Goal: Task Accomplishment & Management: Manage account settings

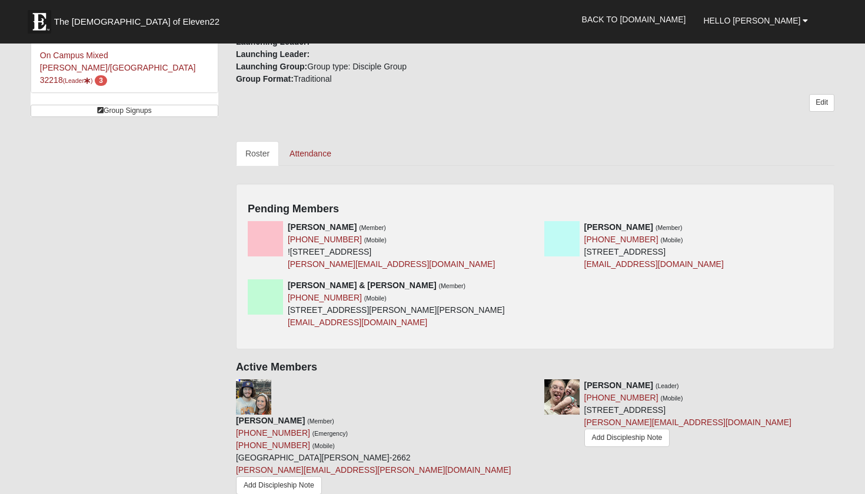
scroll to position [432, 0]
drag, startPoint x: 286, startPoint y: 213, endPoint x: 327, endPoint y: 209, distance: 41.3
click at [327, 221] on div "Lisa Foster (Member) (253) 831-3480 (Mobile) !2328 Pink Dogwood Lane Jacksonvil…" at bounding box center [387, 245] width 297 height 49
click at [362, 183] on div "Pending Members Lisa Foster (Member) (253) 831-3480 (Mobile) !2328 Pink Dogwood…" at bounding box center [535, 266] width 598 height 166
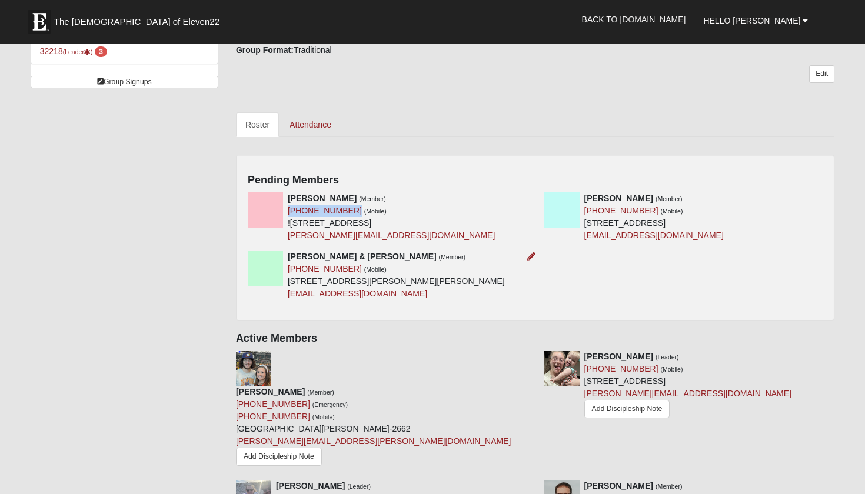
scroll to position [461, 0]
click at [532, 194] on icon at bounding box center [531, 198] width 8 height 8
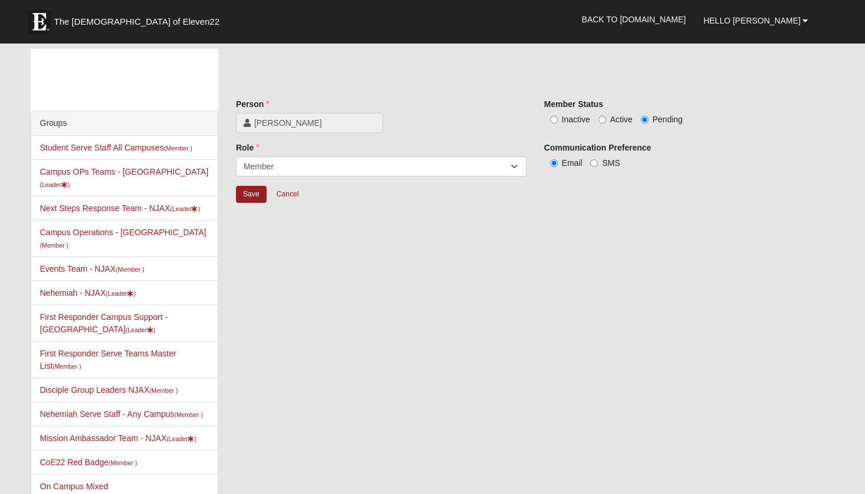
click at [601, 119] on input "Active" at bounding box center [602, 120] width 8 height 8
radio input "true"
click at [258, 195] on input "Save" at bounding box center [251, 194] width 31 height 17
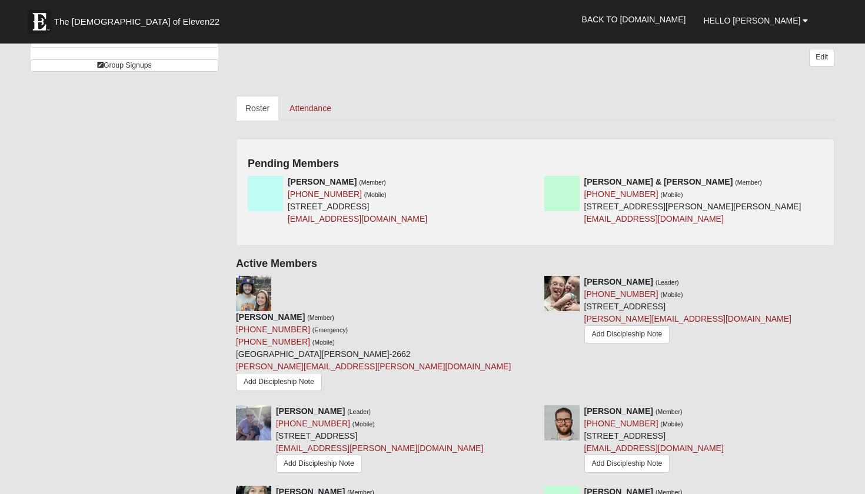
scroll to position [466, 0]
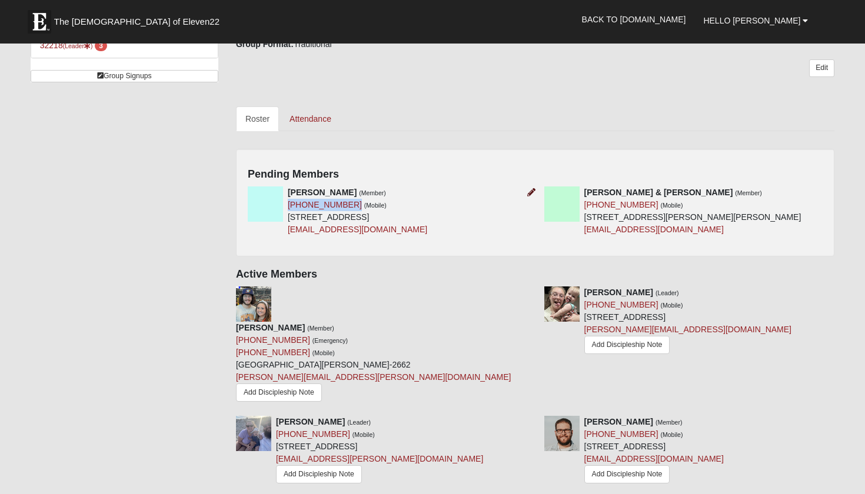
click at [529, 188] on icon at bounding box center [531, 192] width 8 height 8
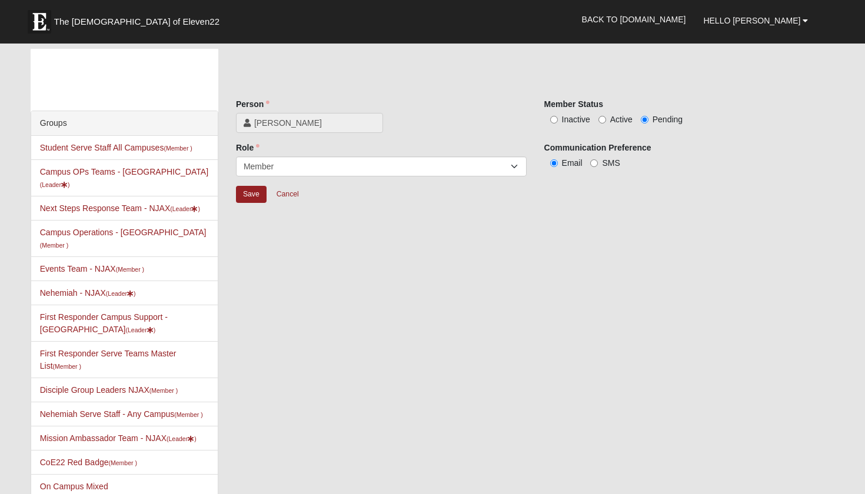
click at [603, 118] on input "Active" at bounding box center [602, 120] width 8 height 8
radio input "true"
click at [253, 197] on input "Save" at bounding box center [251, 194] width 31 height 17
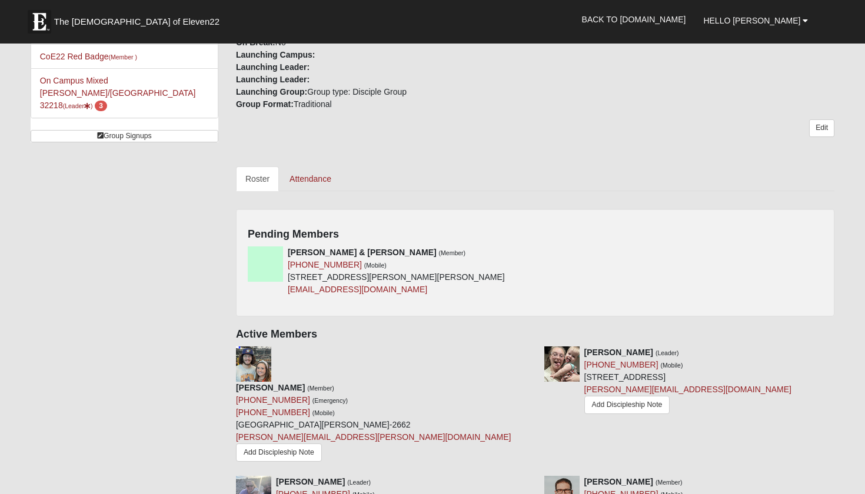
scroll to position [401, 0]
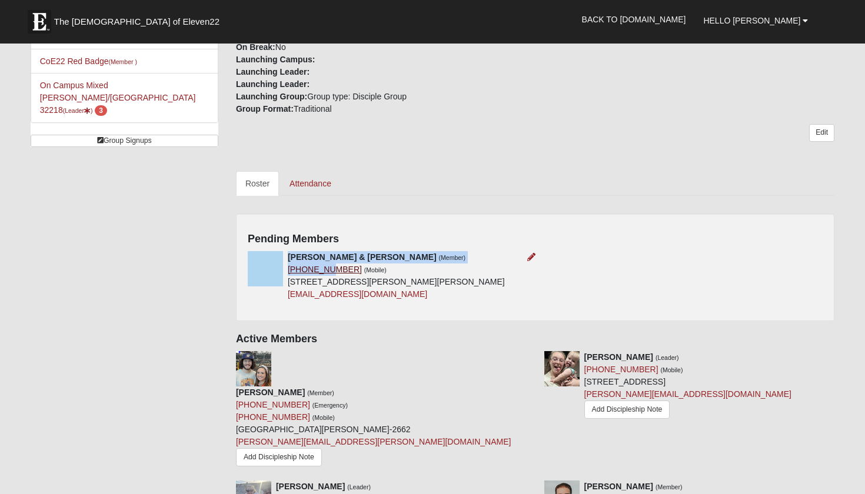
drag, startPoint x: 285, startPoint y: 247, endPoint x: 324, endPoint y: 244, distance: 38.9
click at [324, 251] on div "Doug & Kristin Plum (Member) (904) 451-7403 (Mobile) 180 Sanwick Dr Jacksonvill…" at bounding box center [387, 275] width 297 height 49
click at [364, 214] on div "Pending Members Doug & Kristin Plum (Member) (904) 451-7403 (Mobile) 180 Sanwic…" at bounding box center [535, 268] width 598 height 108
click at [529, 253] on icon at bounding box center [531, 257] width 8 height 8
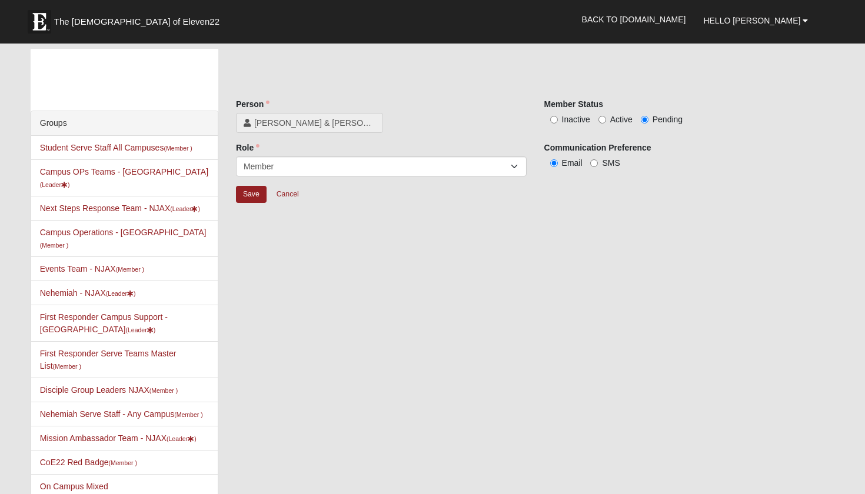
click at [603, 118] on input "Active" at bounding box center [602, 120] width 8 height 8
radio input "true"
click at [241, 194] on input "Save" at bounding box center [251, 194] width 31 height 17
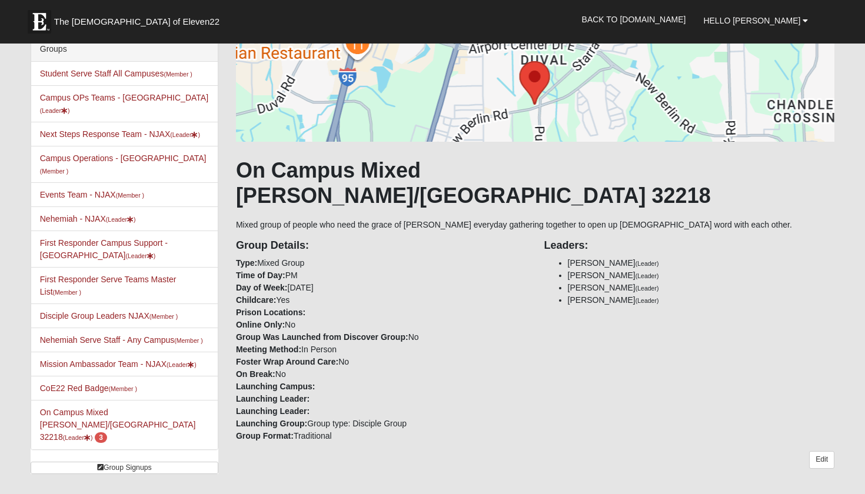
scroll to position [95, 0]
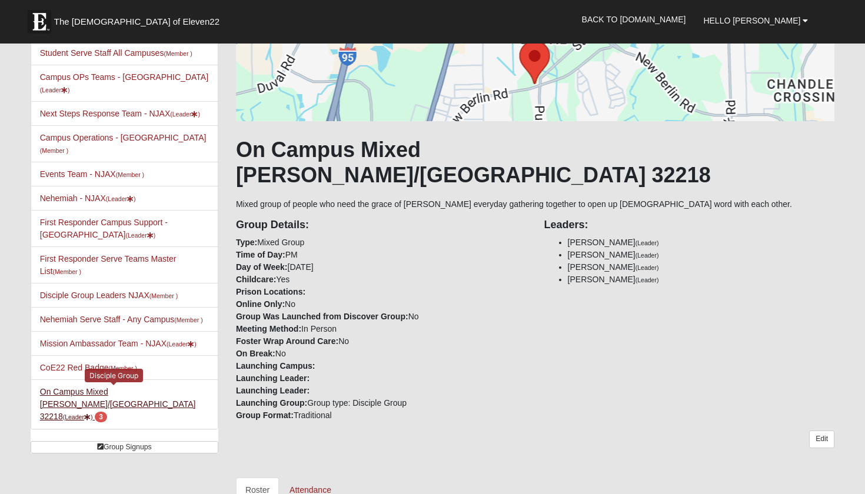
click at [106, 387] on link "On Campus Mixed Bales/Kentzell 32218 (Leader ) 3" at bounding box center [118, 404] width 156 height 34
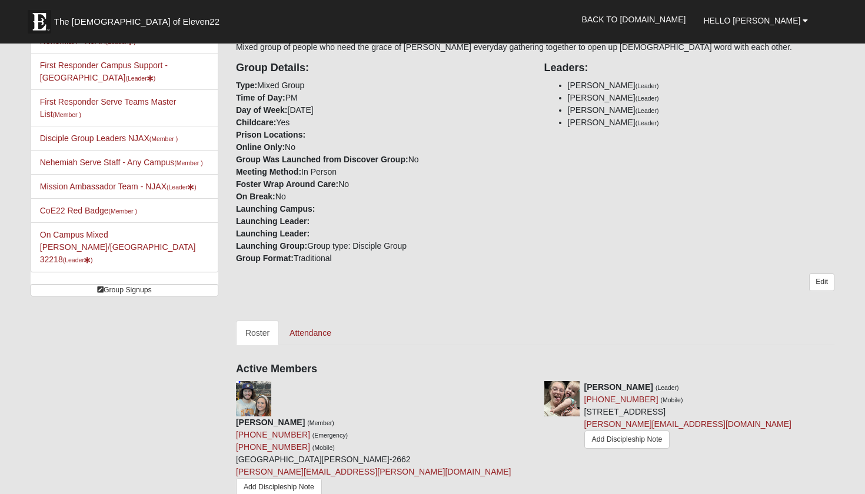
scroll to position [290, 0]
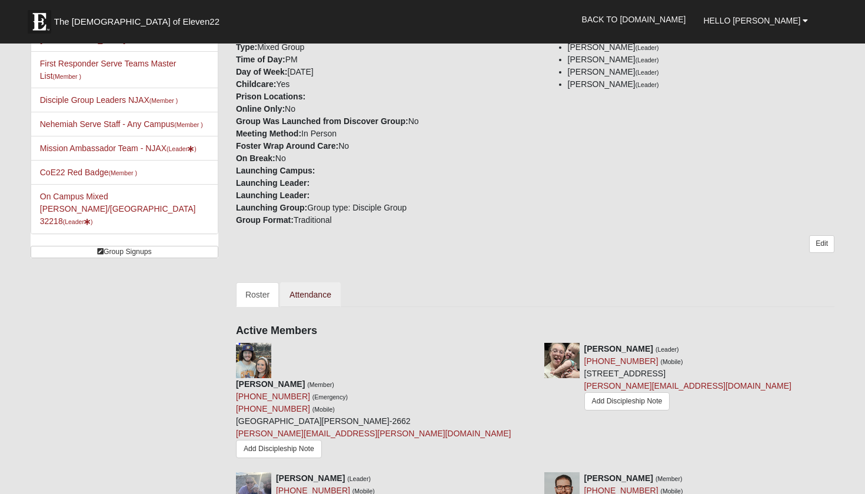
click at [316, 282] on link "Attendance" at bounding box center [310, 294] width 61 height 25
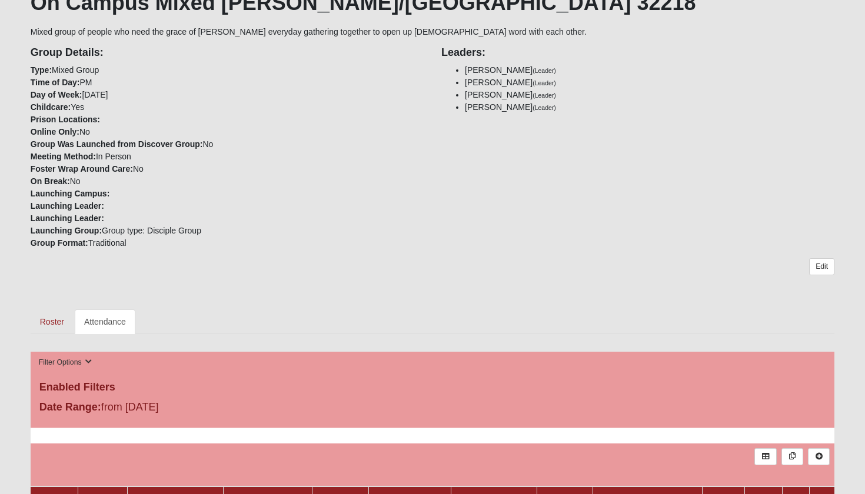
scroll to position [436, 0]
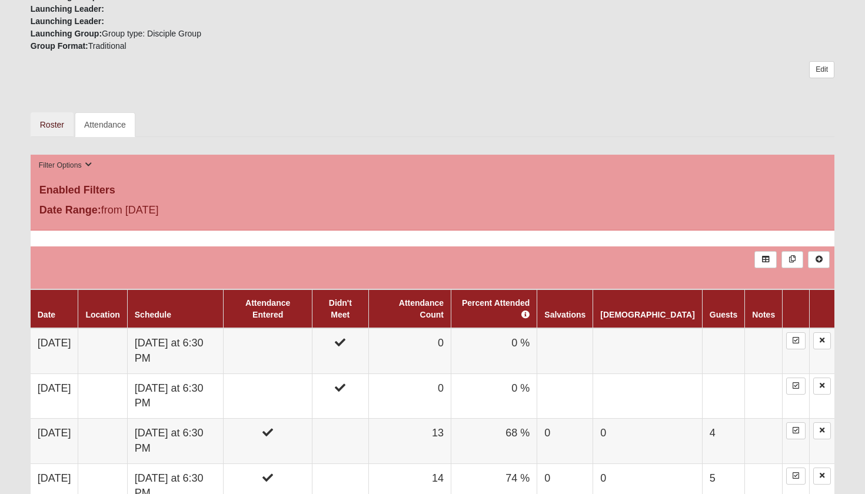
click at [58, 127] on link "Roster" at bounding box center [52, 124] width 43 height 25
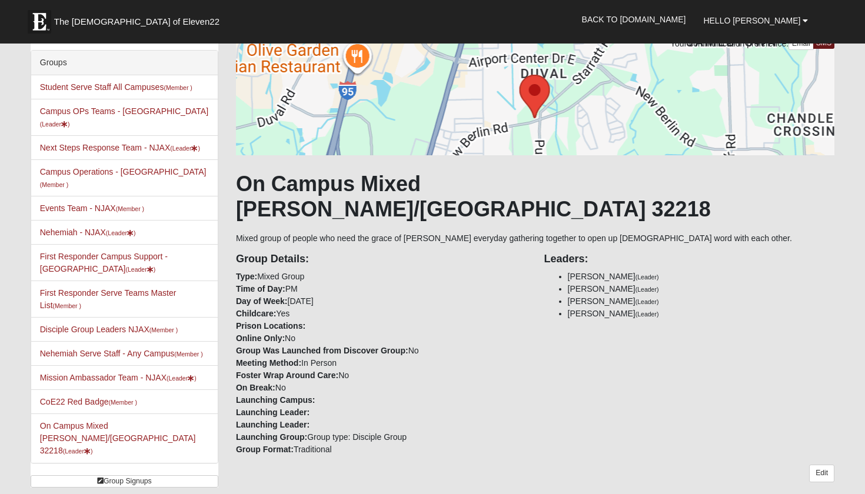
scroll to position [54, 0]
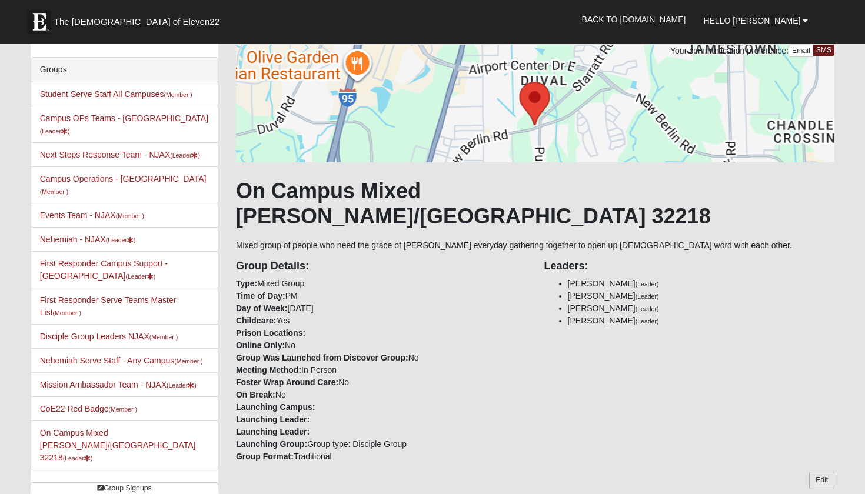
click at [821, 472] on link "Edit" at bounding box center [821, 480] width 25 height 17
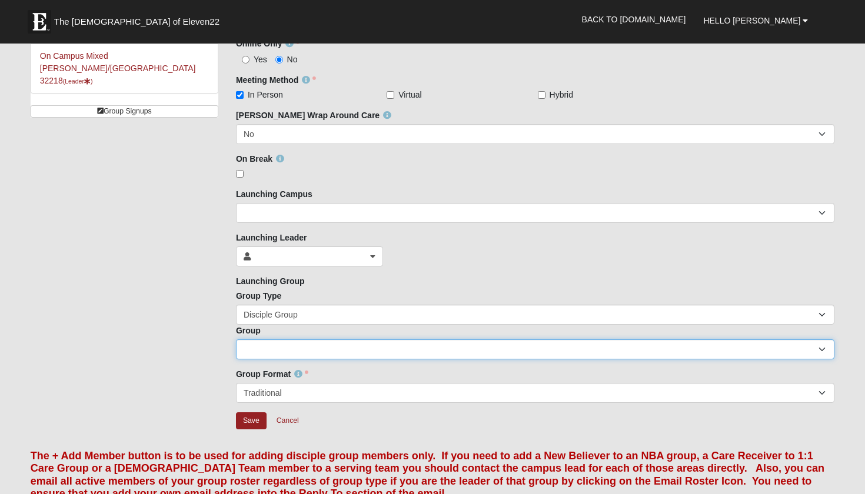
scroll to position [430, 0]
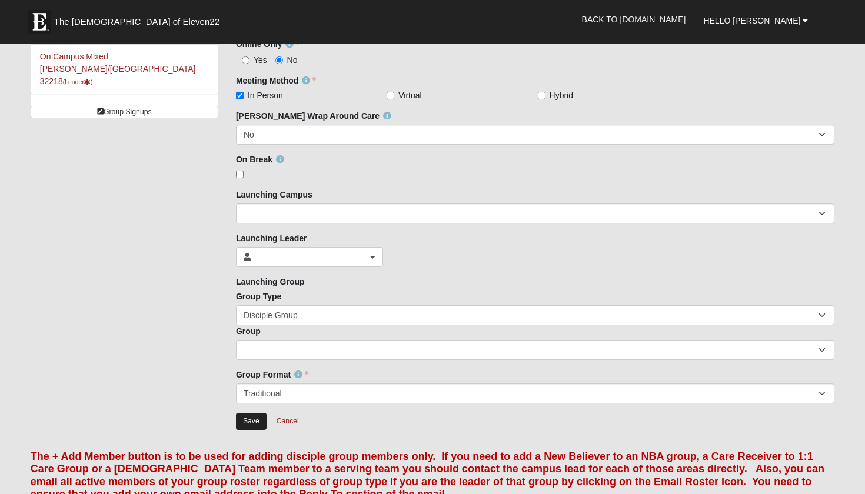
click at [254, 421] on input "Save" at bounding box center [251, 421] width 31 height 17
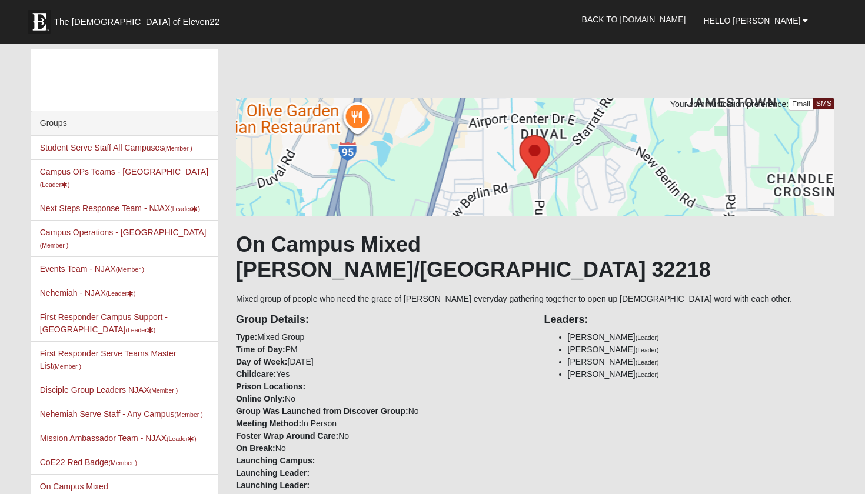
scroll to position [0, 0]
